Goal: Task Accomplishment & Management: Manage account settings

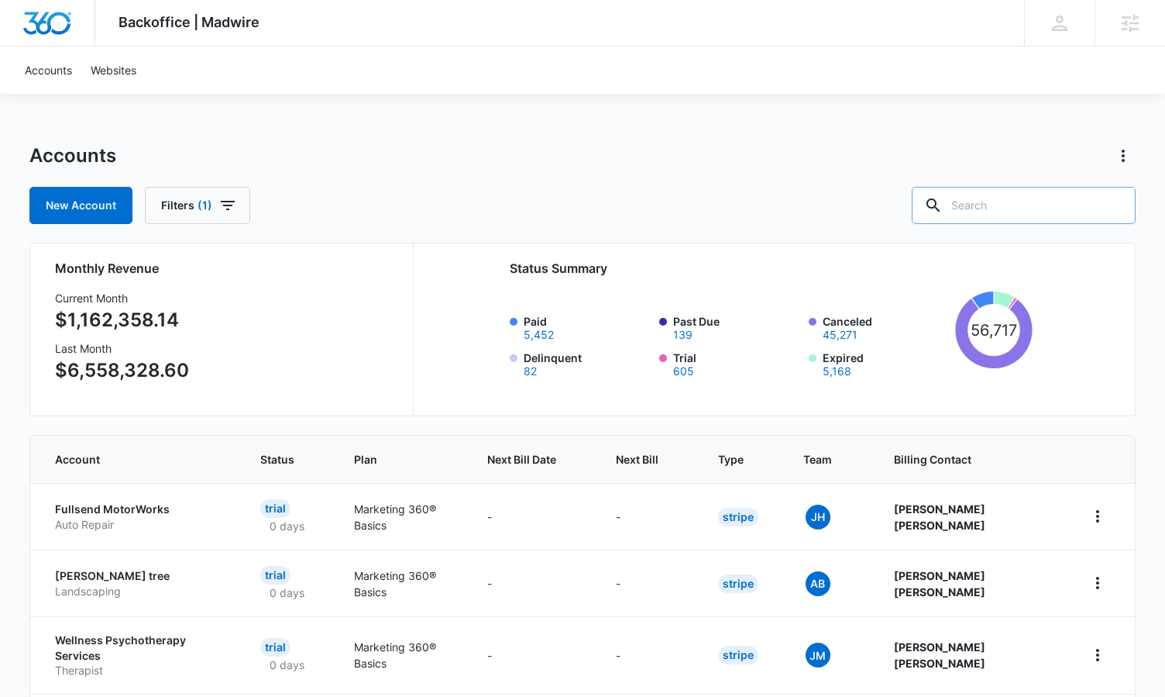
click at [991, 211] on input "text" at bounding box center [1024, 205] width 224 height 37
paste input "M337472"
type input "M337472"
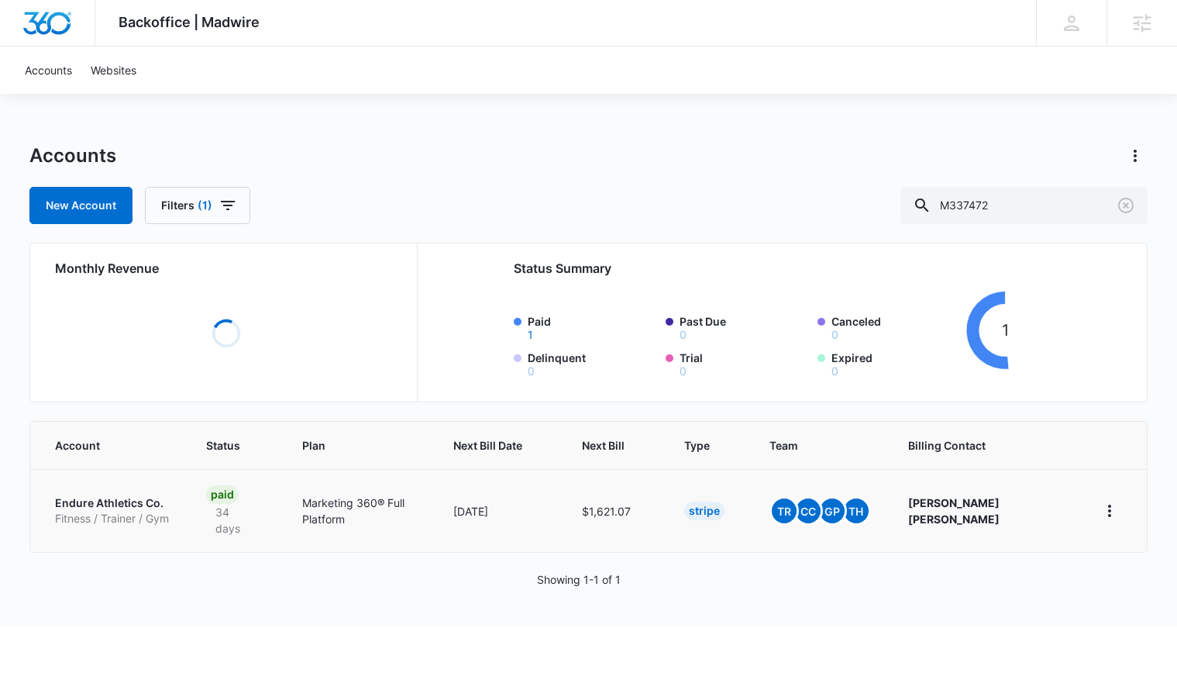
click at [92, 483] on td "Endure Athletics Co. Fitness / Trainer / Gym" at bounding box center [108, 510] width 157 height 83
click at [95, 495] on p "Endure Athletics Co." at bounding box center [112, 502] width 114 height 15
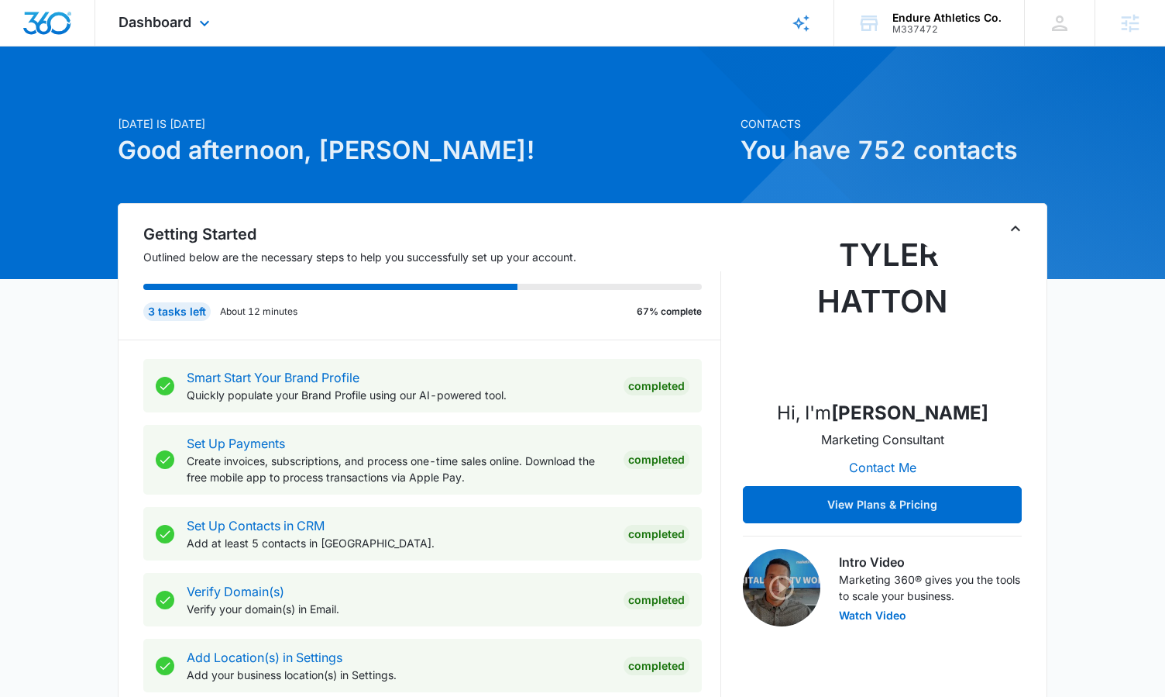
click at [194, 28] on div "Dashboard Apps Reputation Websites Forms CRM Email Social Shop Content Ads Inte…" at bounding box center [166, 23] width 142 height 46
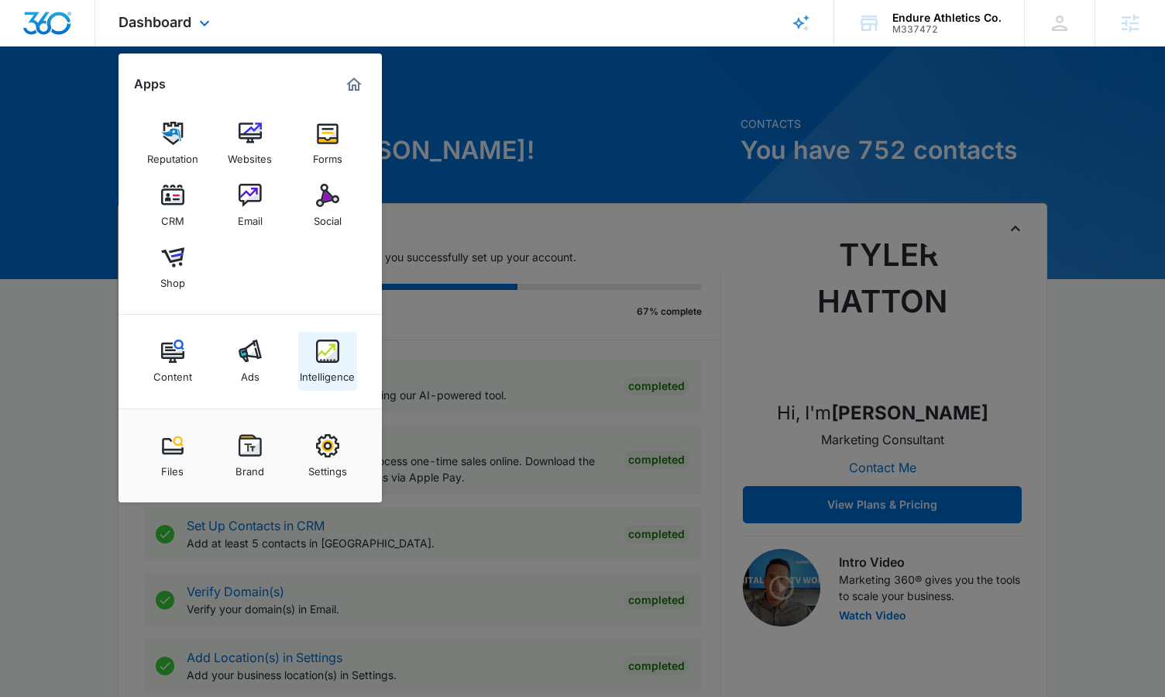
click at [335, 368] on div "Intelligence" at bounding box center [327, 373] width 55 height 20
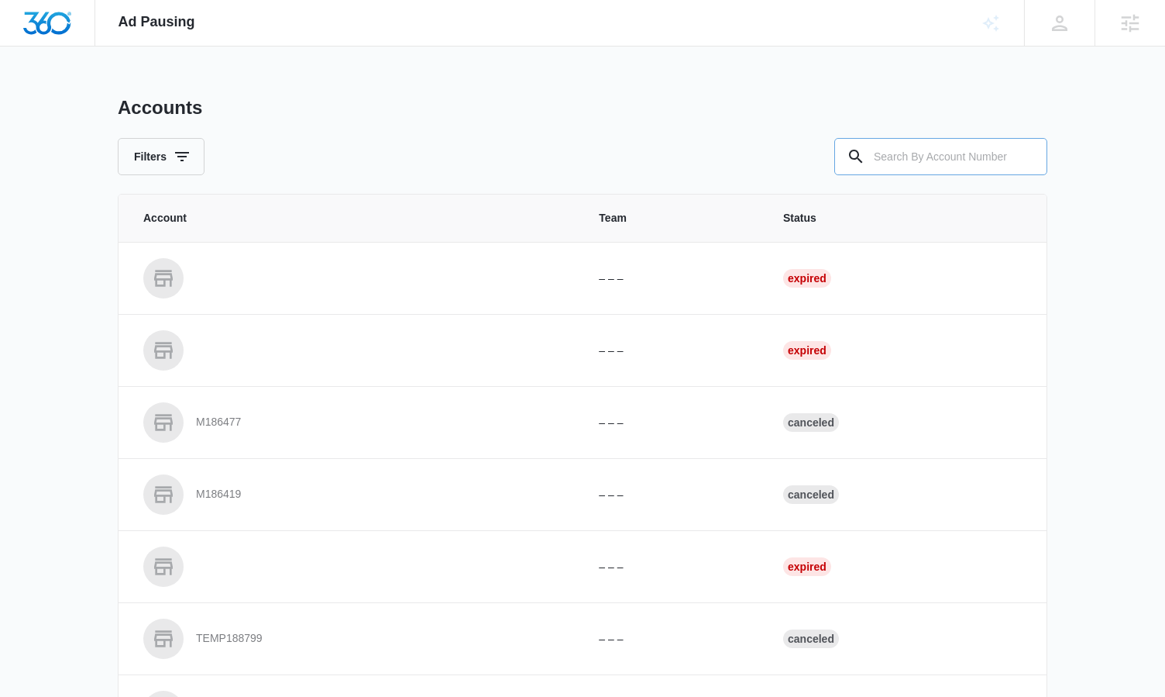
click at [938, 153] on input "text" at bounding box center [940, 156] width 213 height 37
paste input "M337472"
type input "M337472"
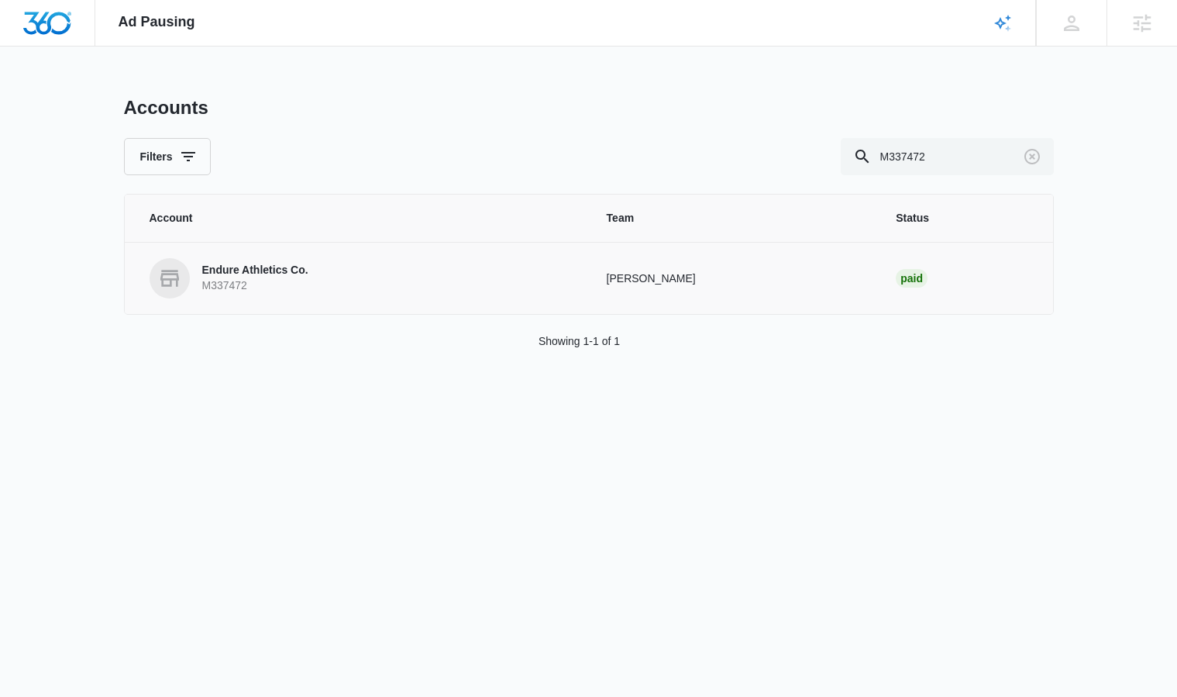
click at [261, 264] on p "Endure Athletics Co." at bounding box center [255, 270] width 106 height 15
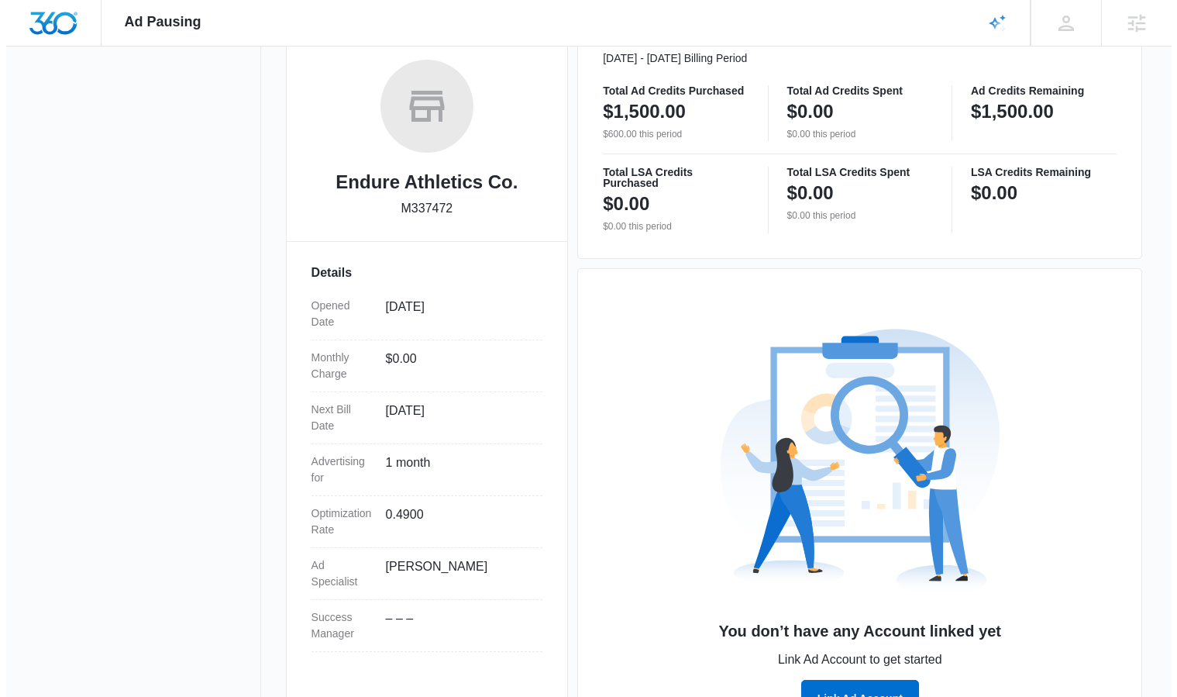
scroll to position [301, 0]
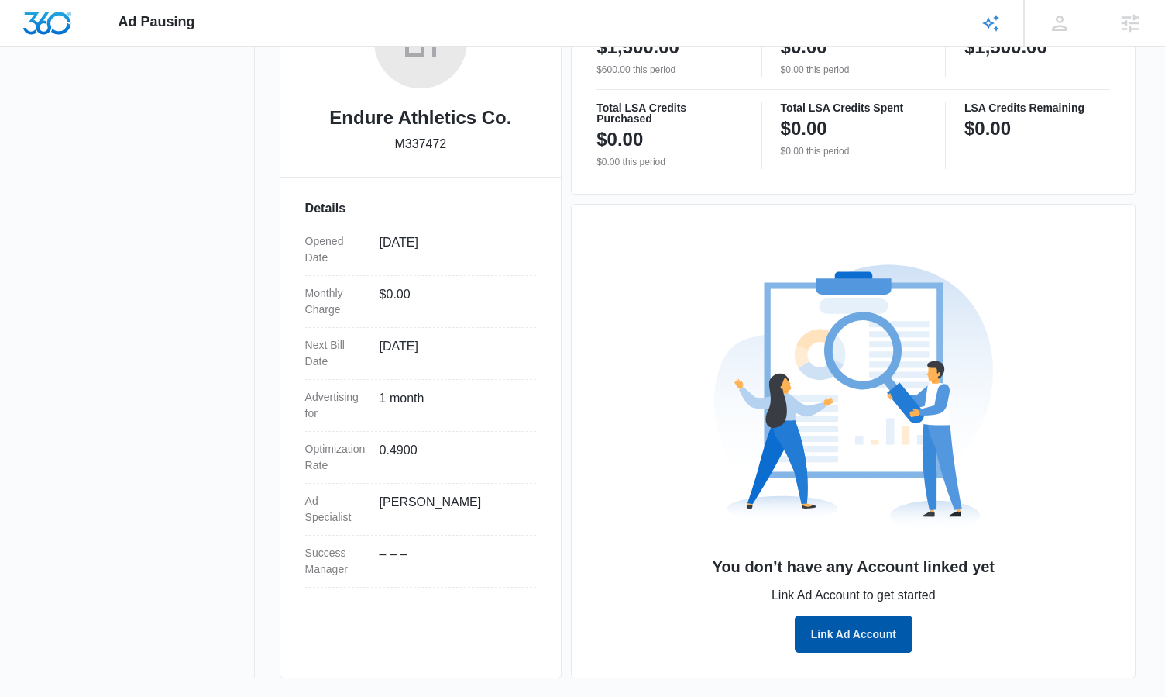
click at [851, 641] on button "Link Ad Account" at bounding box center [854, 633] width 118 height 37
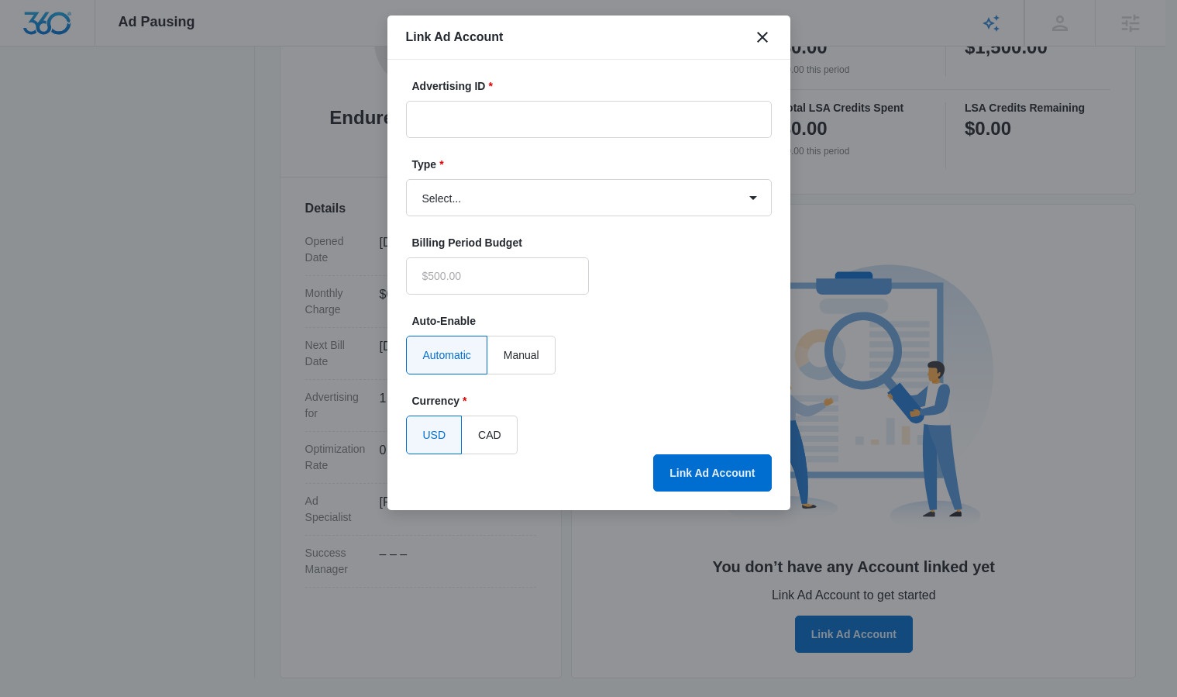
type input "$0.00"
click at [506, 122] on input "Advertising ID *" at bounding box center [589, 119] width 366 height 37
paste input "183-660-3998"
type input "183-660-3998"
click at [525, 189] on select "Select... Bing Ads Facebook Ads Google Ads" at bounding box center [589, 197] width 366 height 37
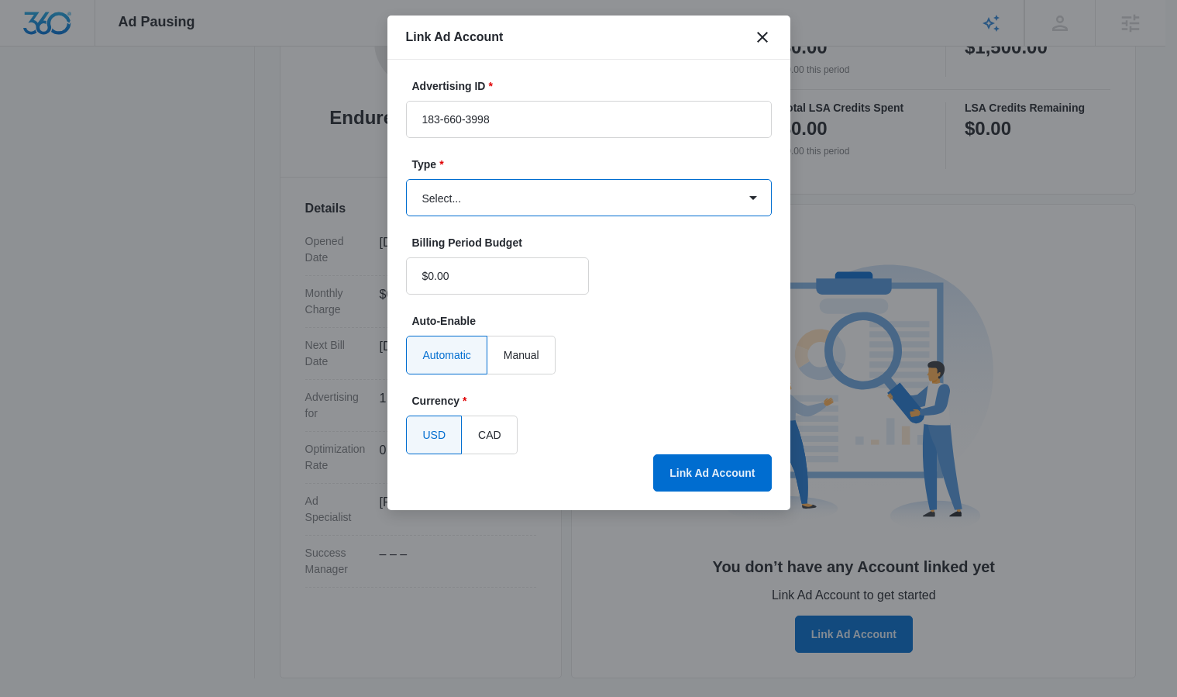
select select "google"
click at [406, 179] on select "Select... Bing Ads Facebook Ads Google Ads" at bounding box center [589, 197] width 366 height 37
click at [715, 482] on button "Link Ad Account" at bounding box center [712, 472] width 118 height 37
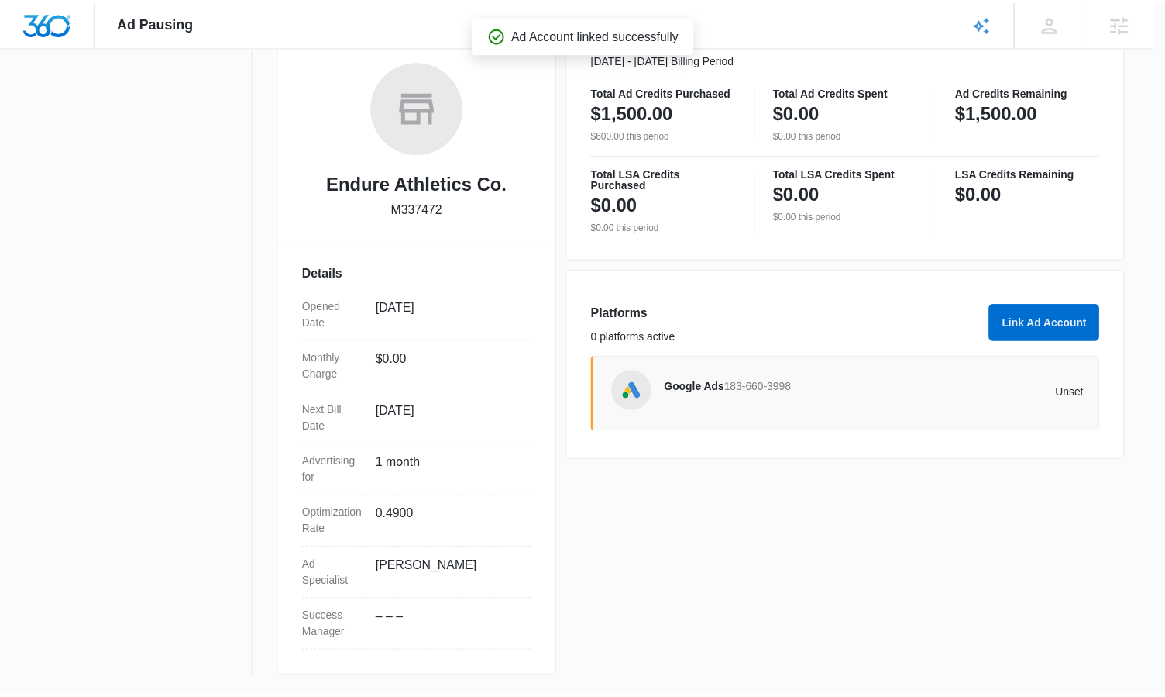
scroll to position [236, 0]
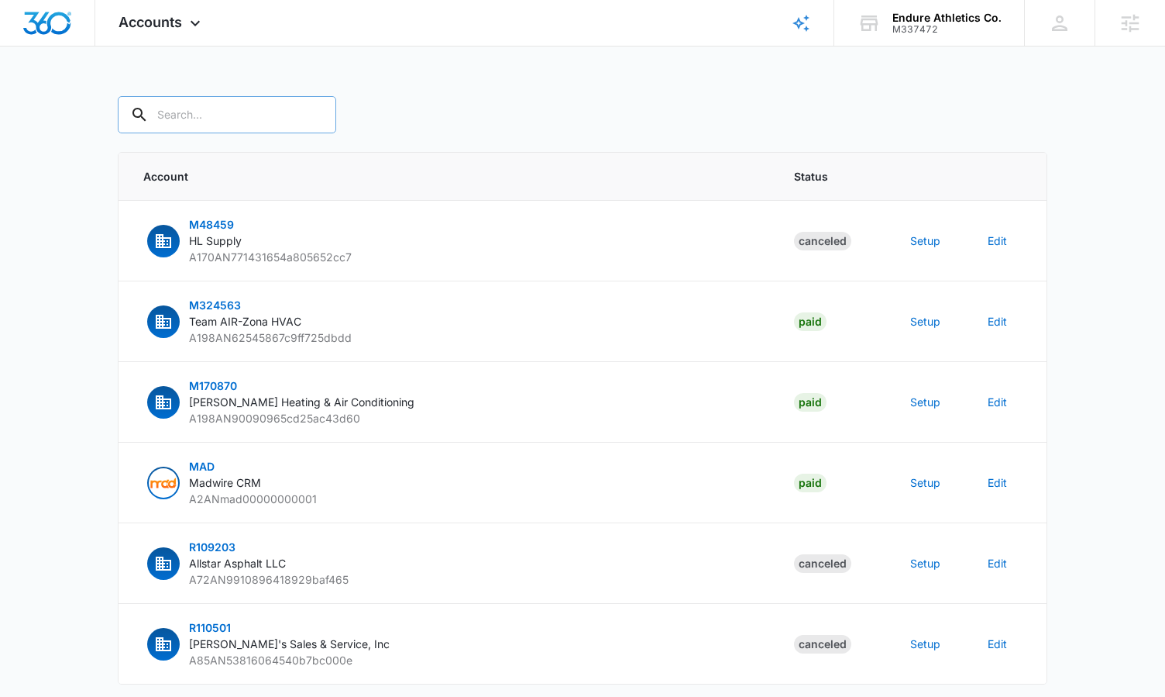
click at [267, 101] on input "text" at bounding box center [227, 114] width 218 height 37
click at [249, 115] on input "text" at bounding box center [227, 114] width 218 height 37
type input "M337472"
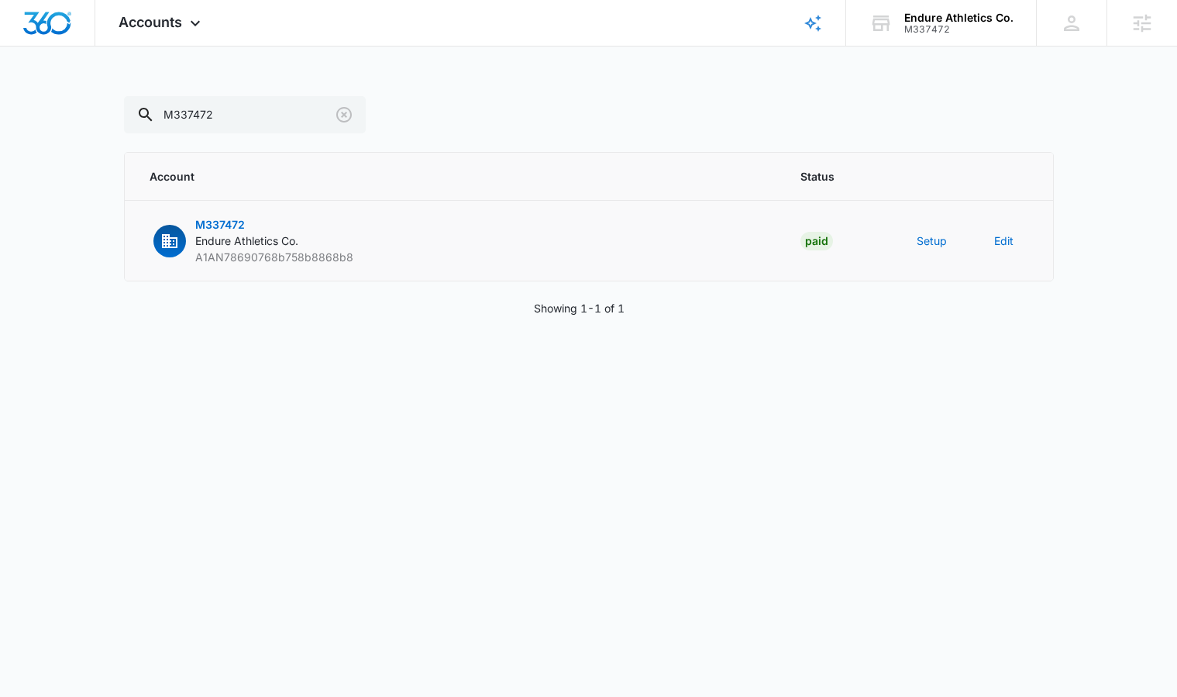
click at [218, 224] on span "M337472" at bounding box center [220, 224] width 50 height 13
click at [931, 236] on button "Setup" at bounding box center [932, 240] width 30 height 16
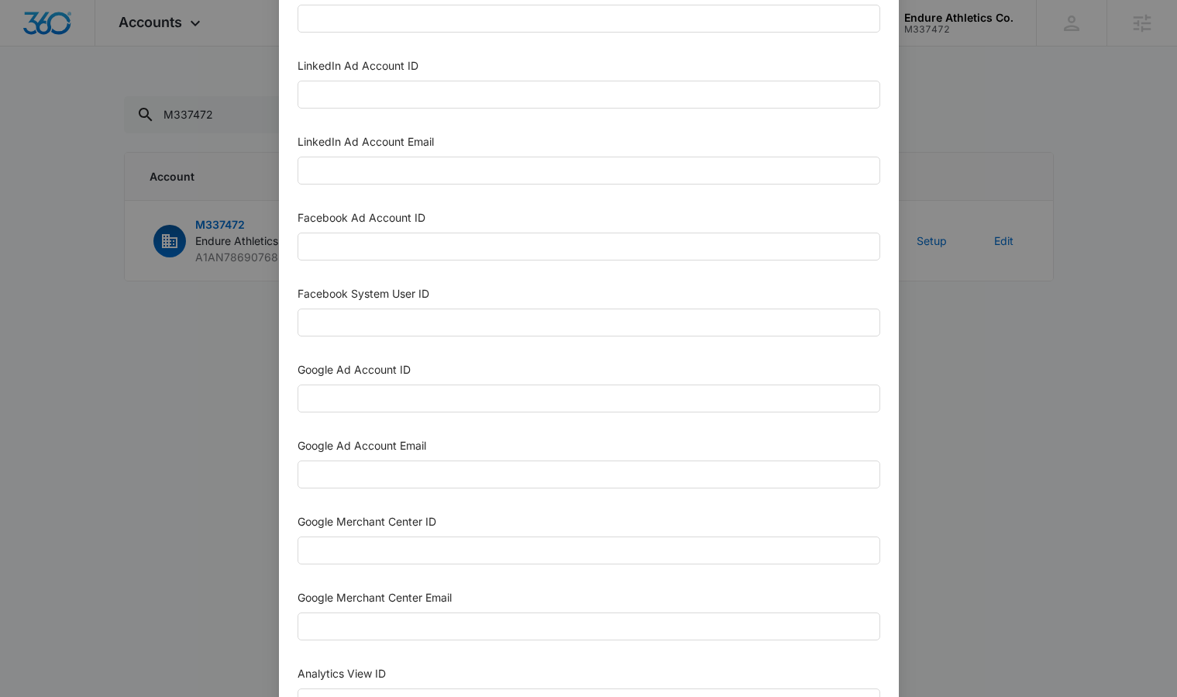
scroll to position [227, 0]
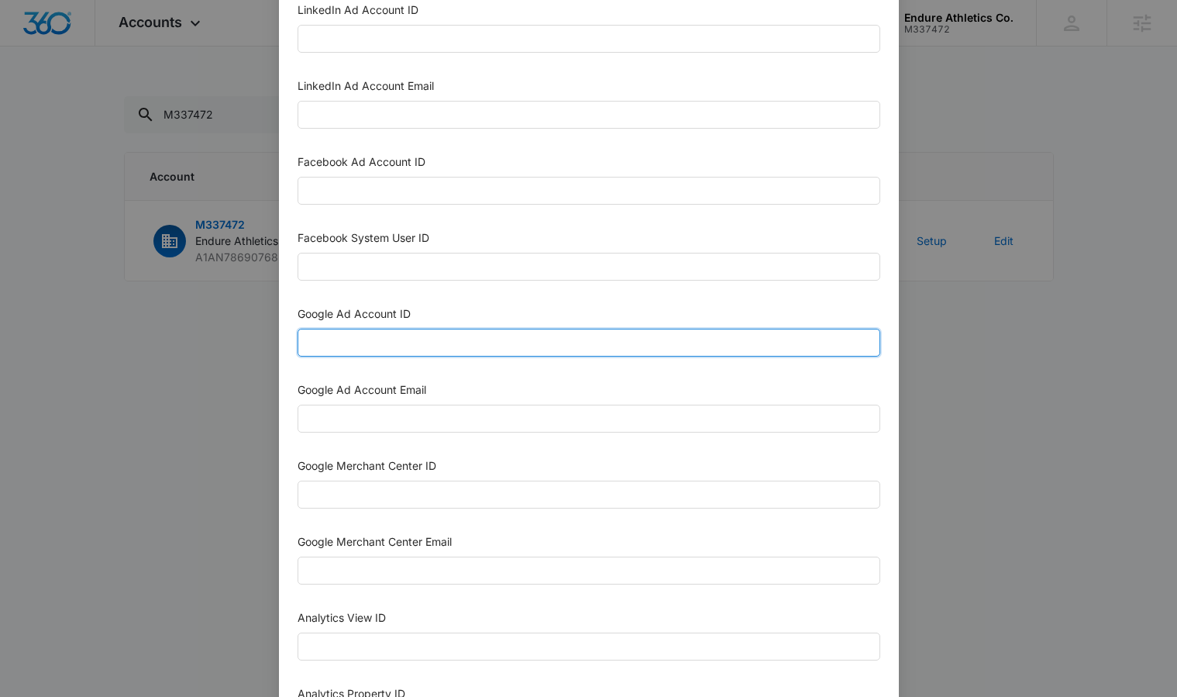
click at [360, 343] on input "Google Ad Account ID" at bounding box center [589, 343] width 583 height 28
paste input "M360+Accounts1031@madwiremedia.com"
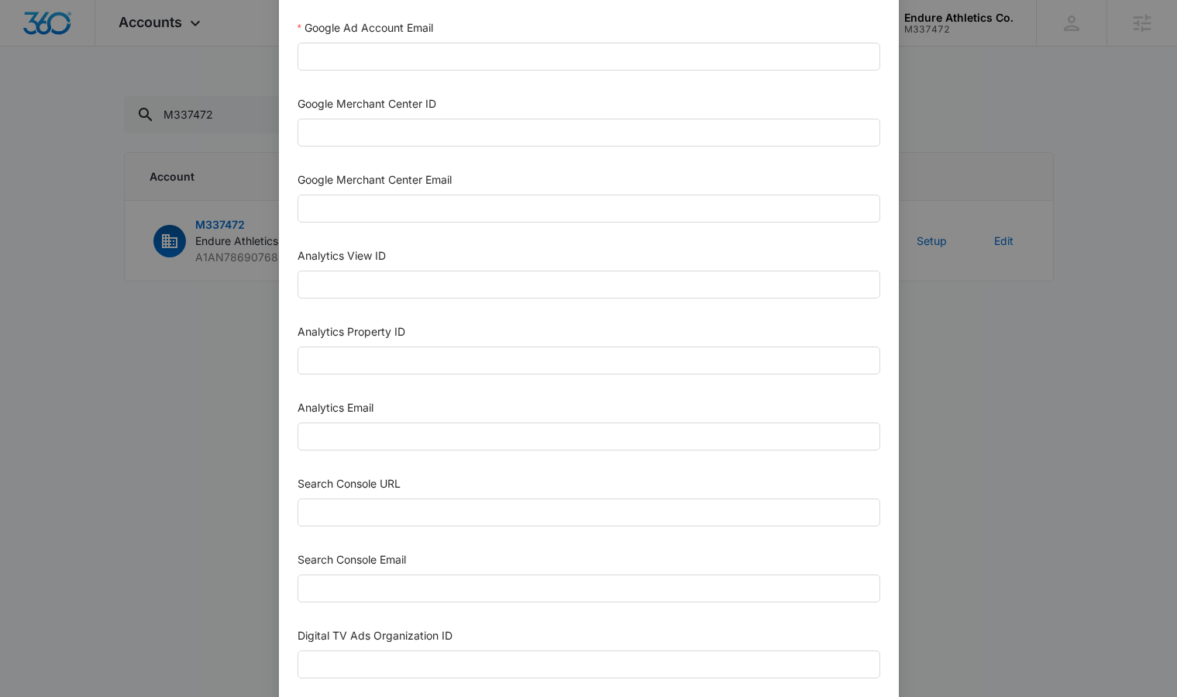
scroll to position [598, 0]
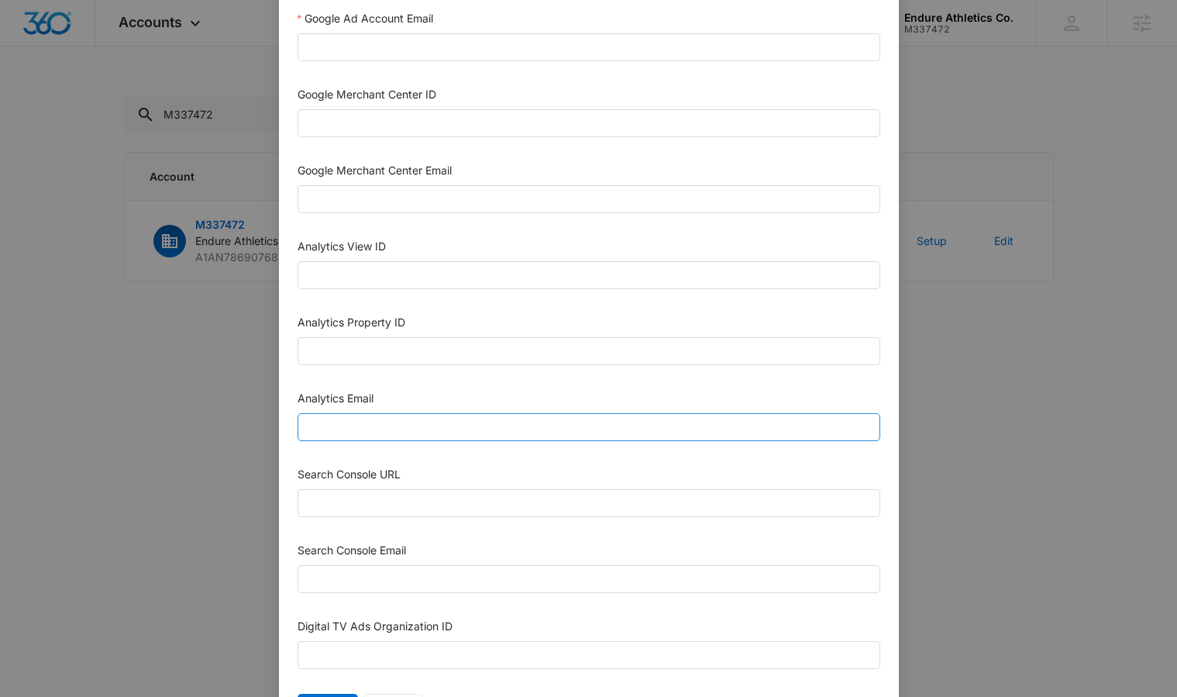
type input "M360+Accounts1031@madwiremedia.com"
click at [397, 419] on input "Analytics Email" at bounding box center [589, 427] width 583 height 28
paste input "M360+Accounts1031@madwiremedia.com"
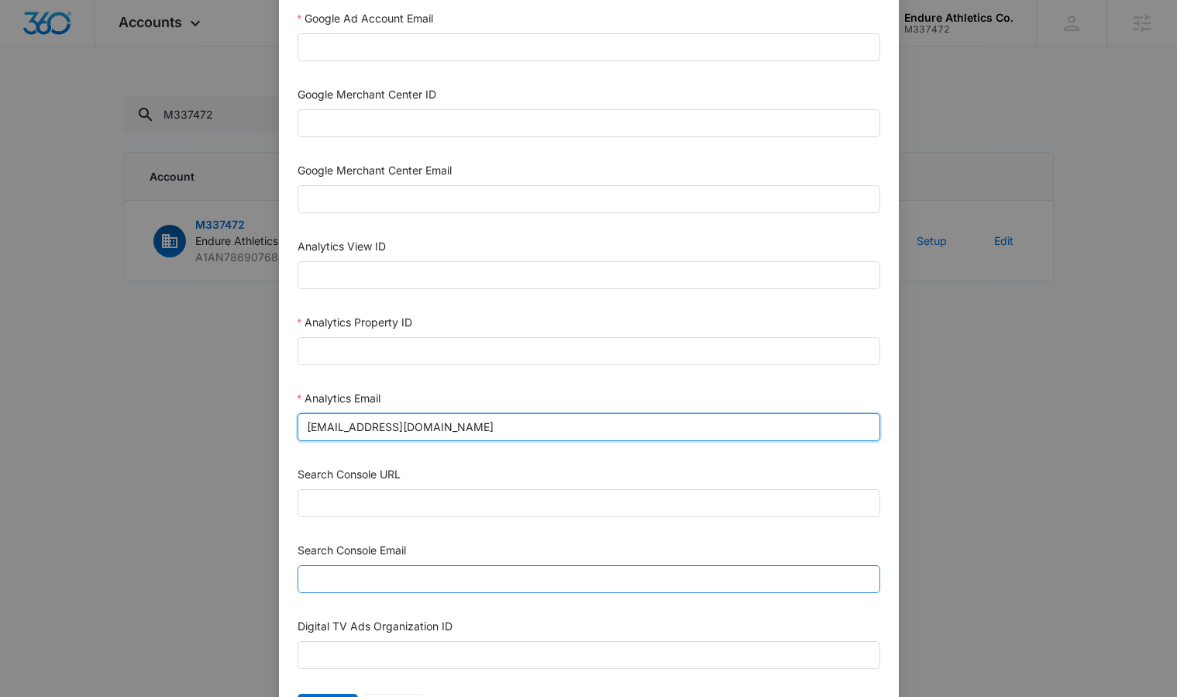
type input "M360+Accounts1031@madwiremedia.com"
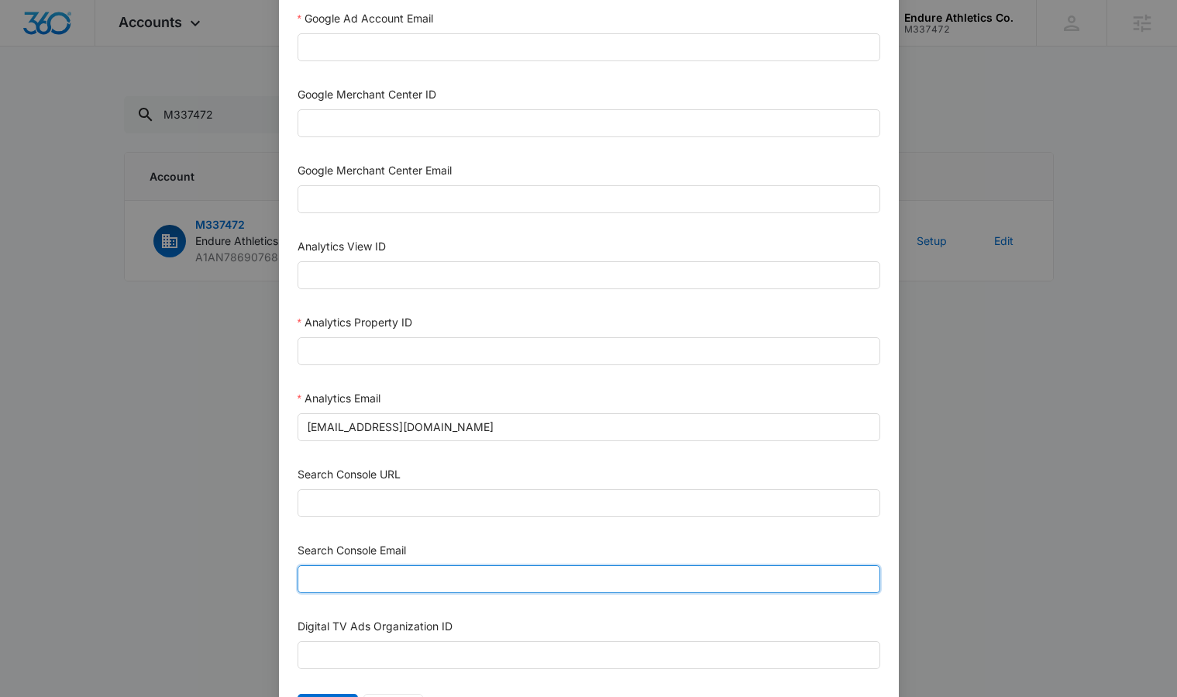
click at [391, 588] on input "Search Console Email" at bounding box center [589, 579] width 583 height 28
paste input "M360+Accounts1031@madwiremedia.com"
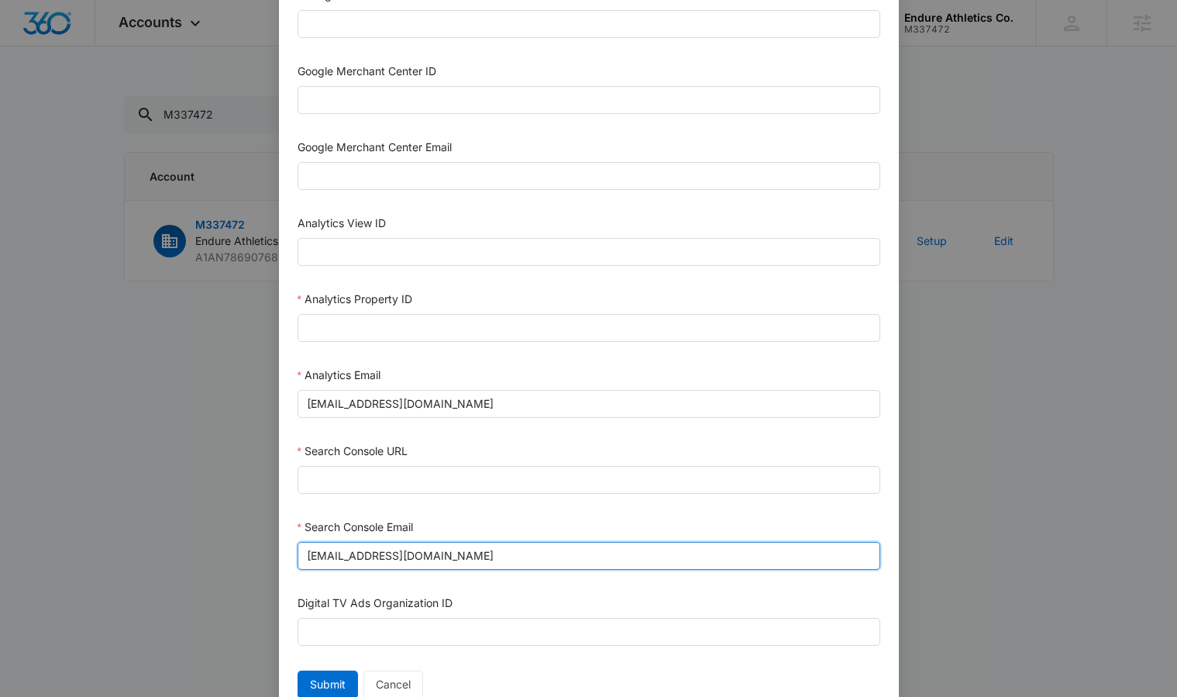
type input "M360+Accounts1031@madwiremedia.com"
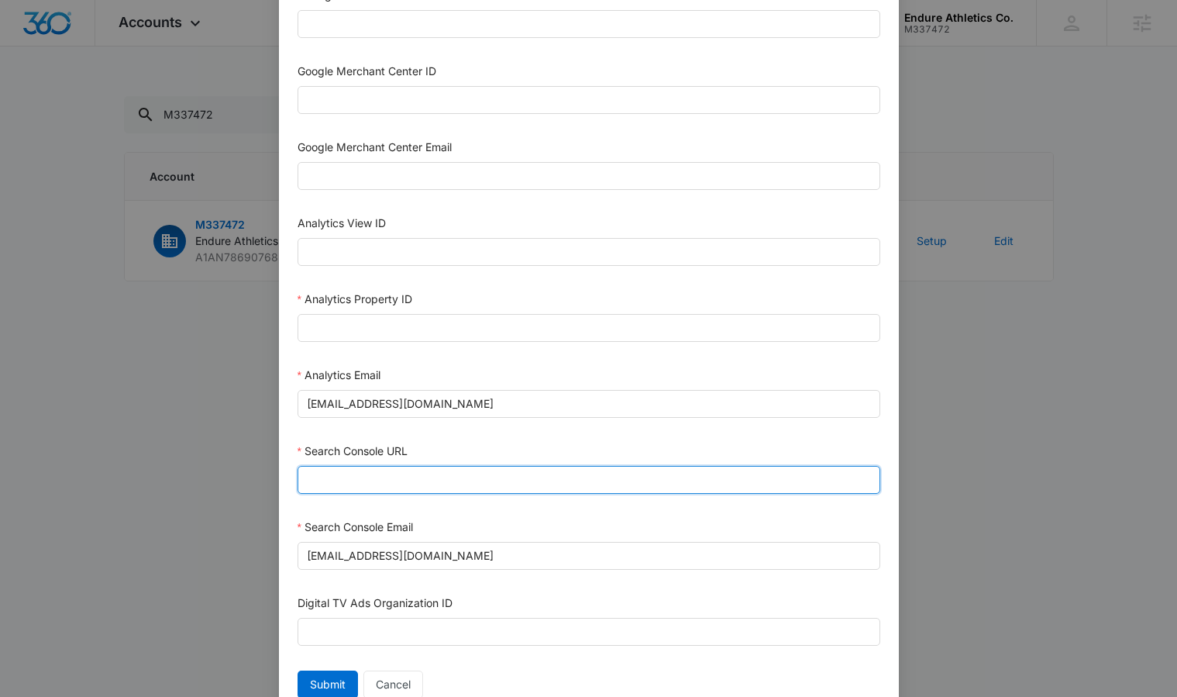
click at [355, 477] on input "Search Console URL" at bounding box center [589, 480] width 583 height 28
paste input "https://endureathleticsco.com"
type input "https://endureathleticsco.com"
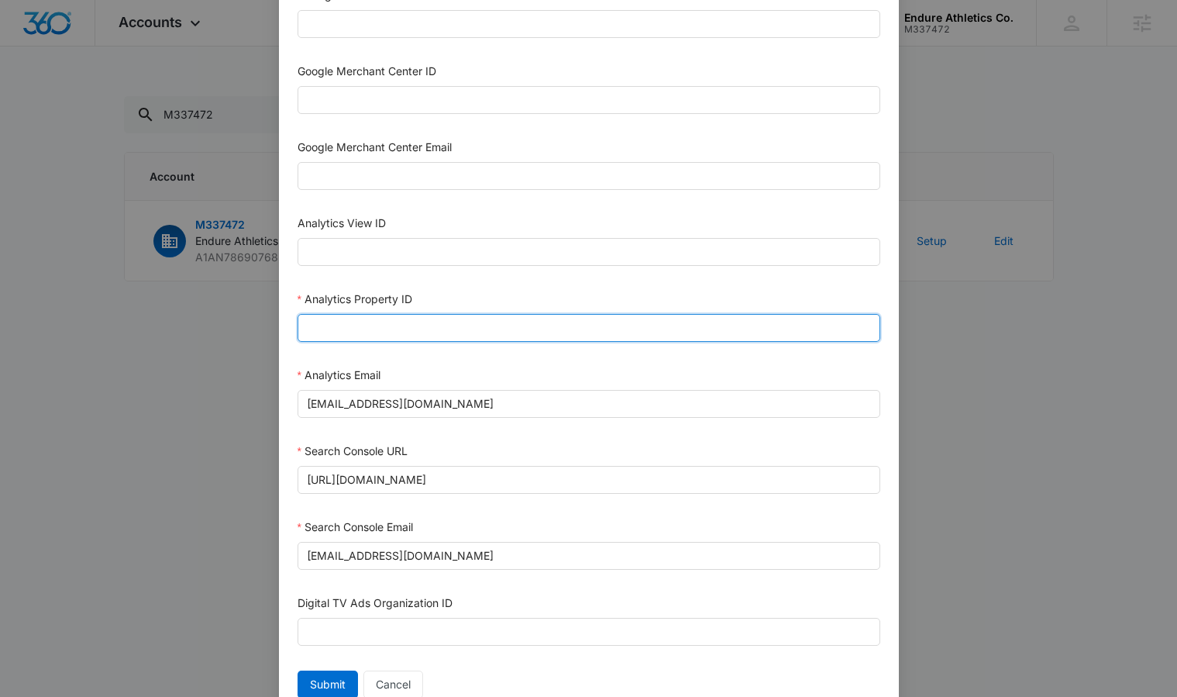
click at [363, 329] on input "Analytics Property ID" at bounding box center [589, 328] width 583 height 28
paste input "507752241"
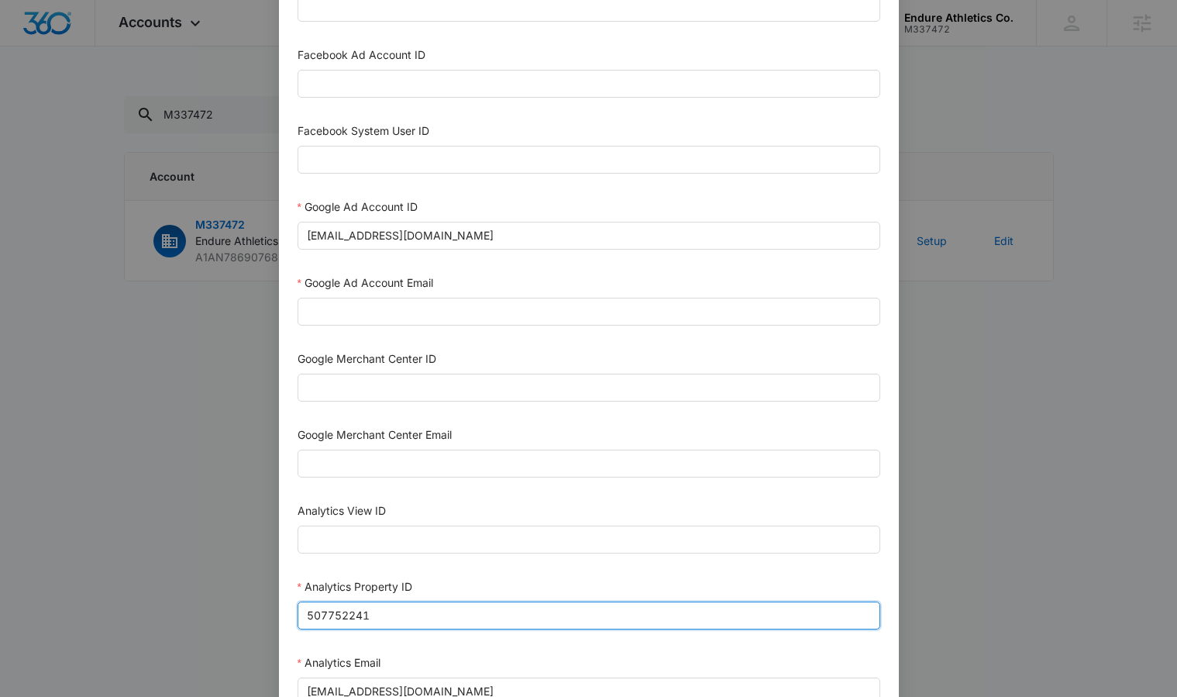
scroll to position [332, 0]
type input "507752241"
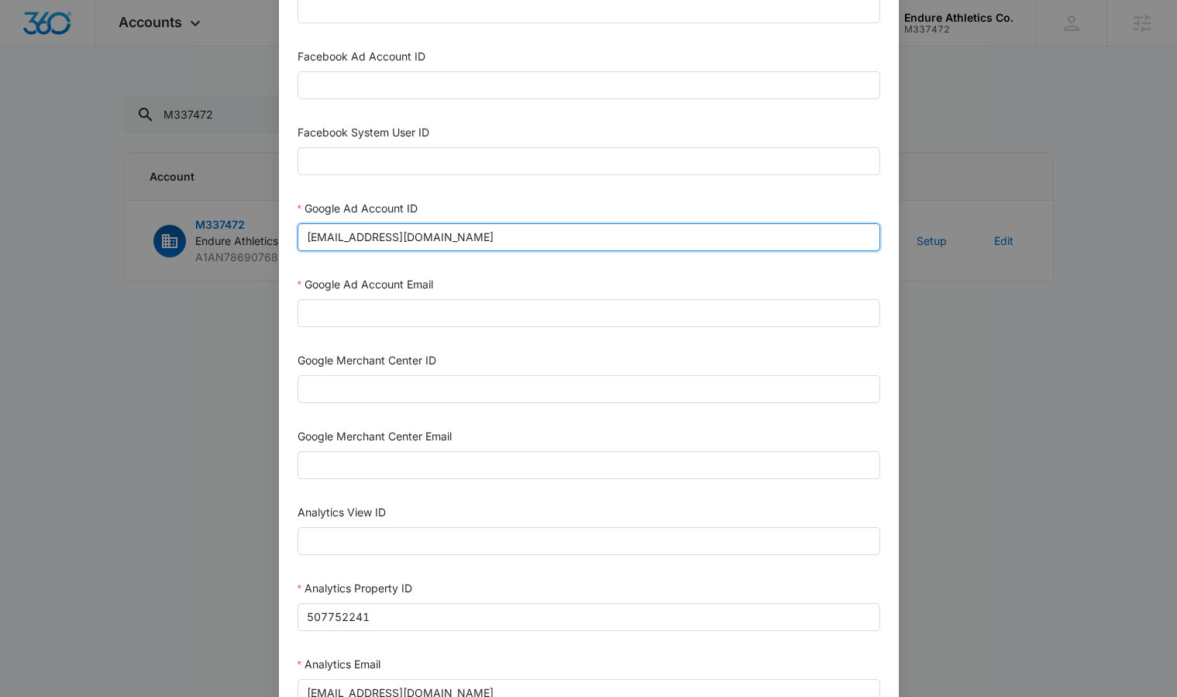
click at [480, 239] on input "M360+Accounts1031@madwiremedia.com" at bounding box center [589, 237] width 583 height 28
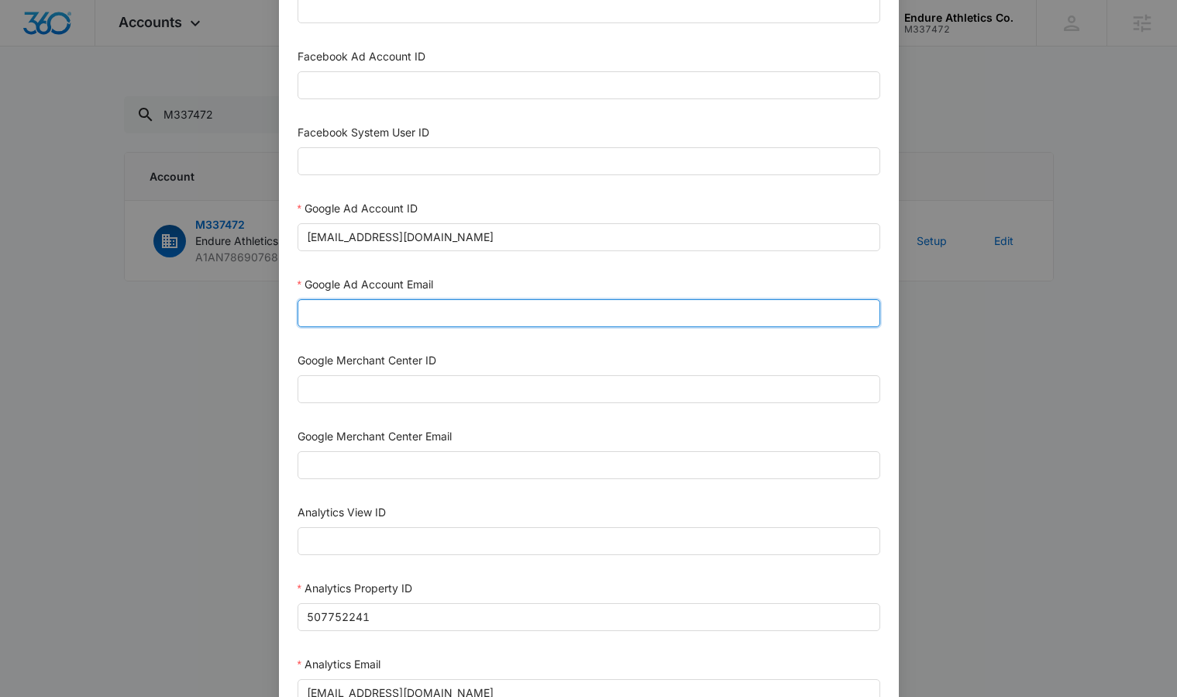
click at [492, 301] on input "Google Ad Account Email" at bounding box center [589, 313] width 583 height 28
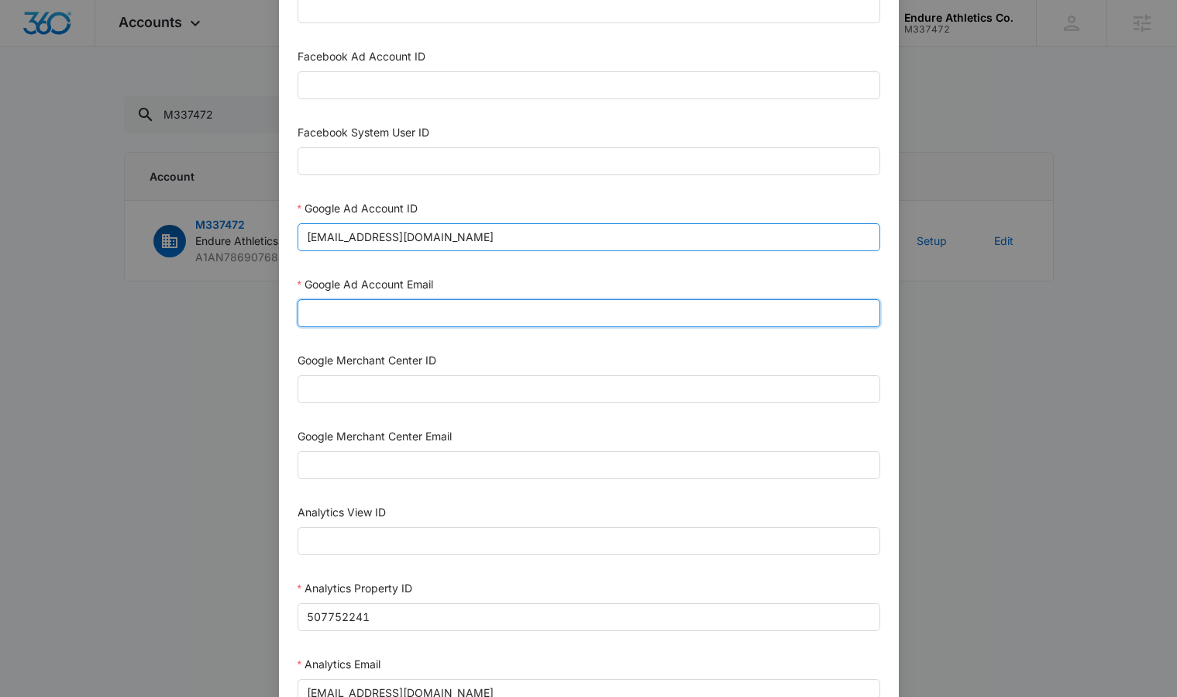
paste input "M360+Accounts1031@madwiremedia.com"
type input "M360+Accounts1031@madwiremedia.com"
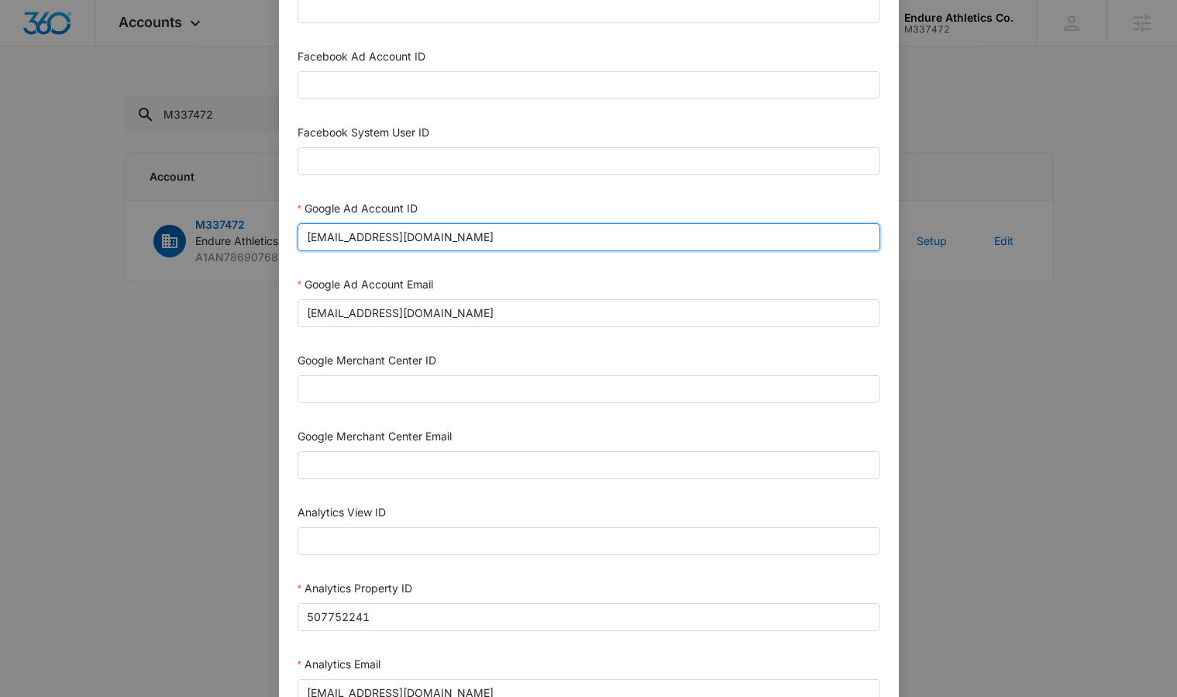
click at [487, 243] on input "M360+Accounts1031@madwiremedia.com" at bounding box center [589, 237] width 583 height 28
paste input "183-660-3998"
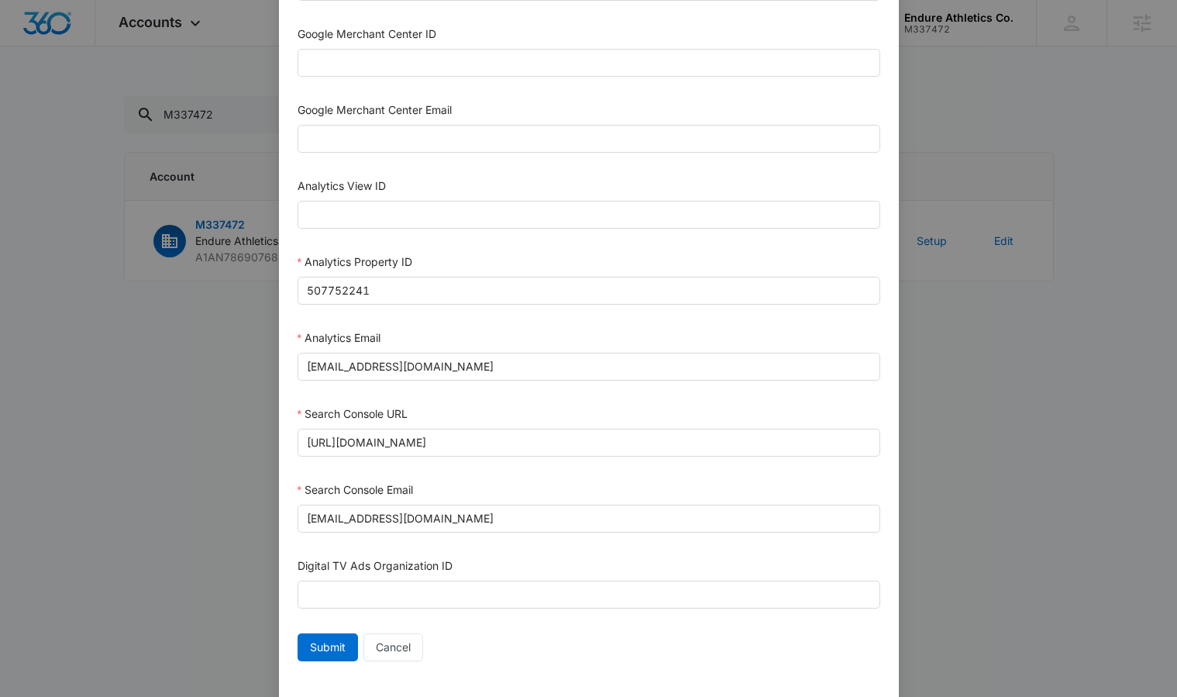
scroll to position [685, 0]
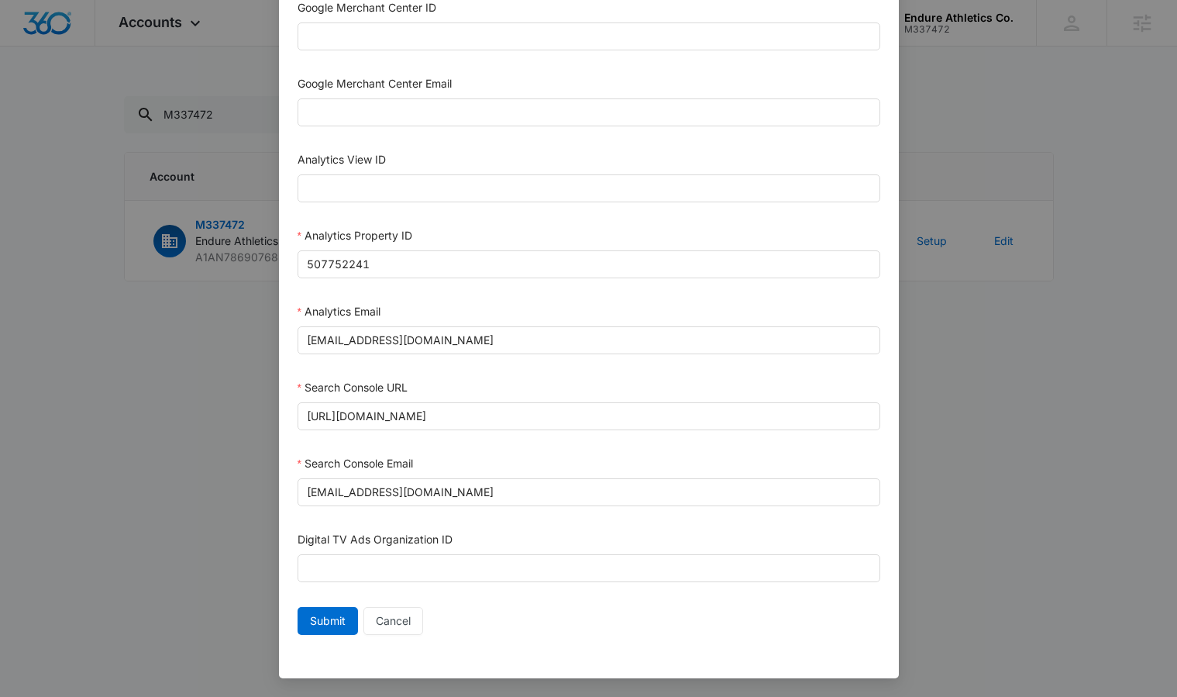
type input "183-660-3998"
click at [318, 616] on span "Submit" at bounding box center [328, 620] width 36 height 17
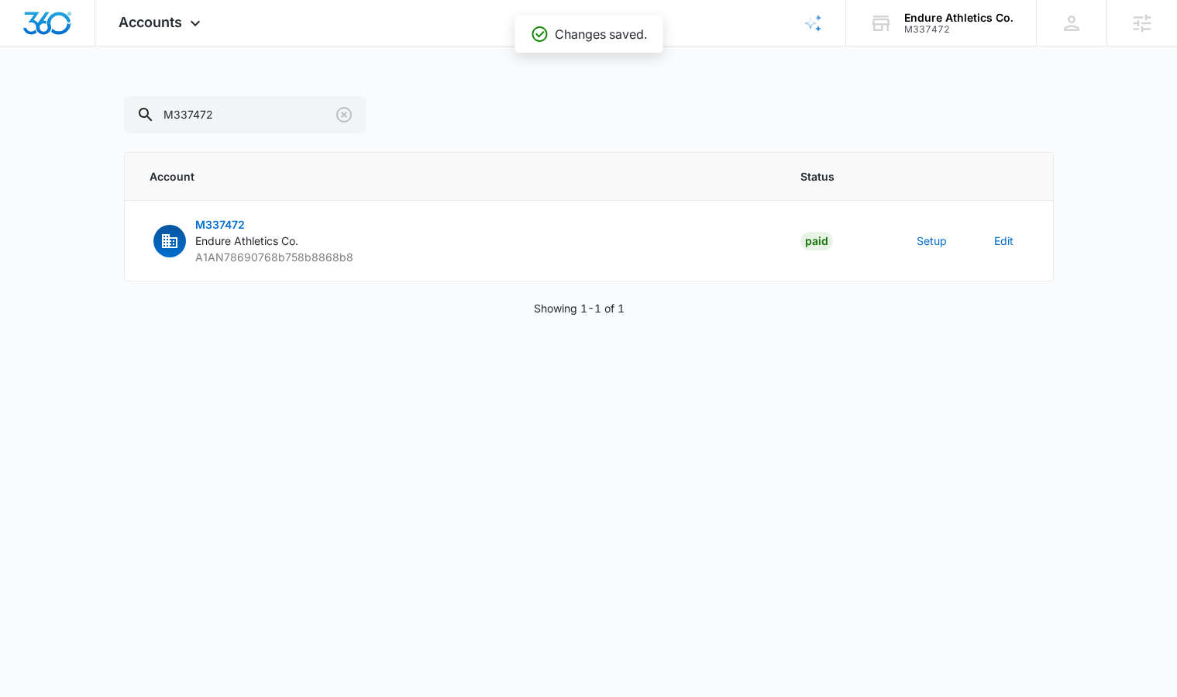
scroll to position [669, 0]
